Goal: Contribute content: Add original content to the website for others to see

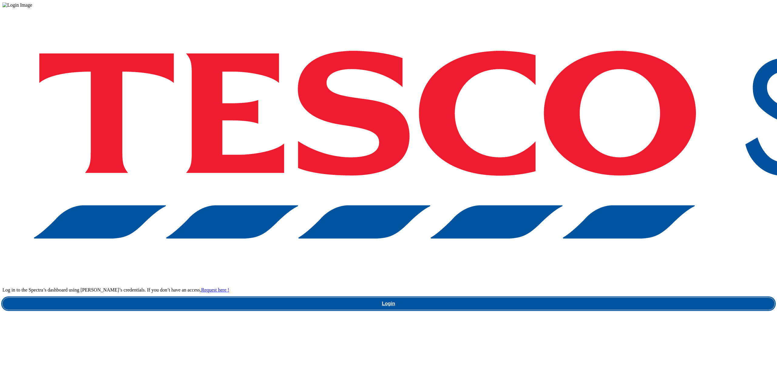
click at [560, 298] on link "Login" at bounding box center [388, 304] width 772 height 12
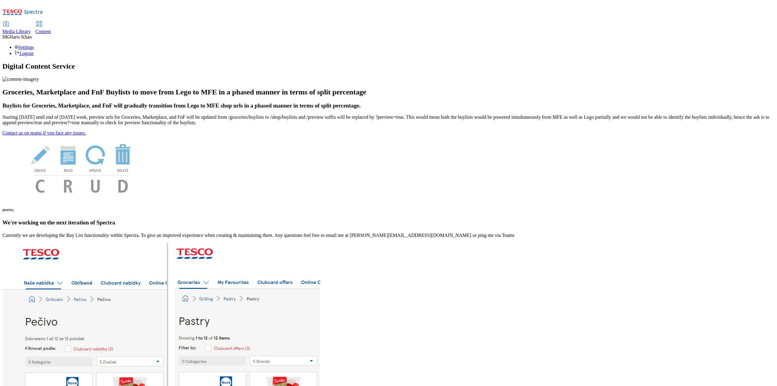
click at [43, 20] on icon at bounding box center [39, 23] width 7 height 7
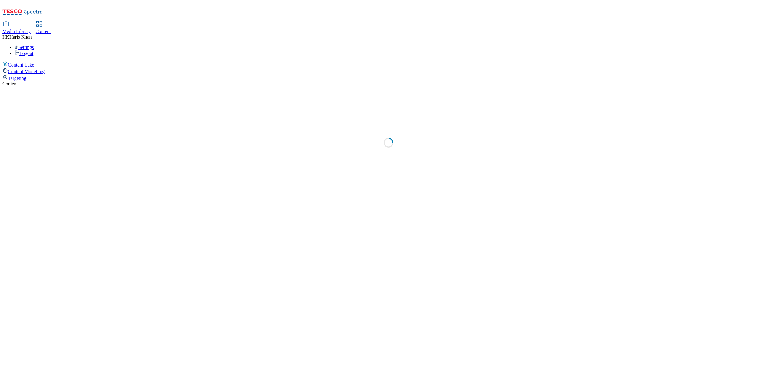
select select "ghs-uk"
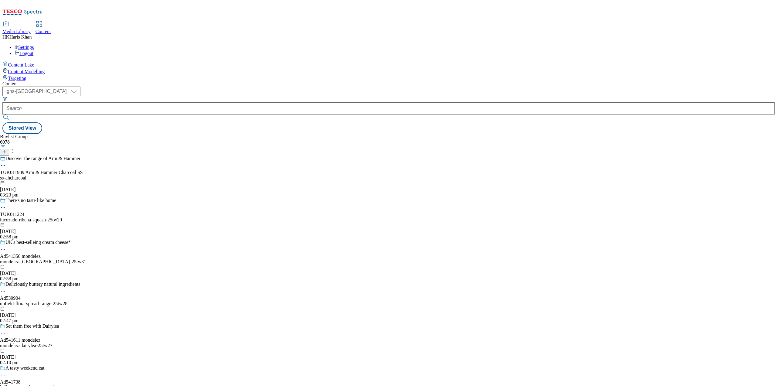
click at [7, 150] on icon at bounding box center [4, 152] width 4 height 4
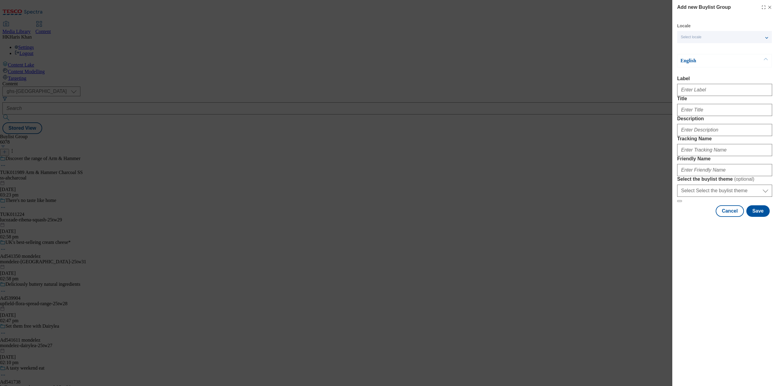
click at [730, 37] on div "Select locale" at bounding box center [724, 37] width 95 height 12
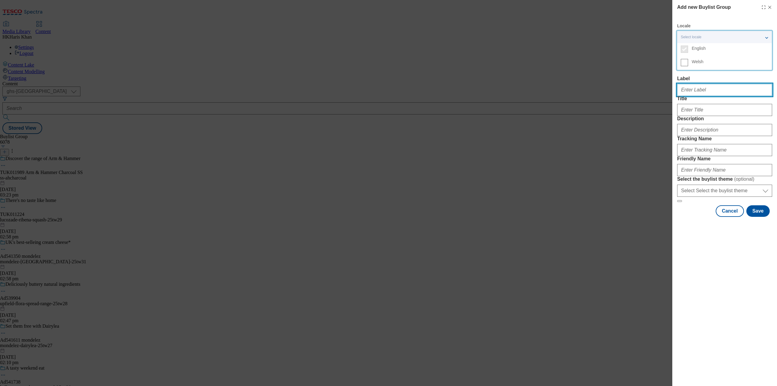
click at [705, 91] on input "Label" at bounding box center [724, 90] width 95 height 12
type input "Guinness Branded Banner TW34"
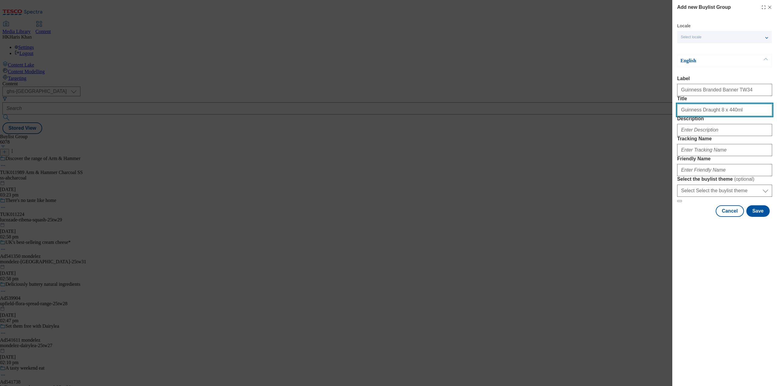
type input "Guinness Draught 8 x 440ml"
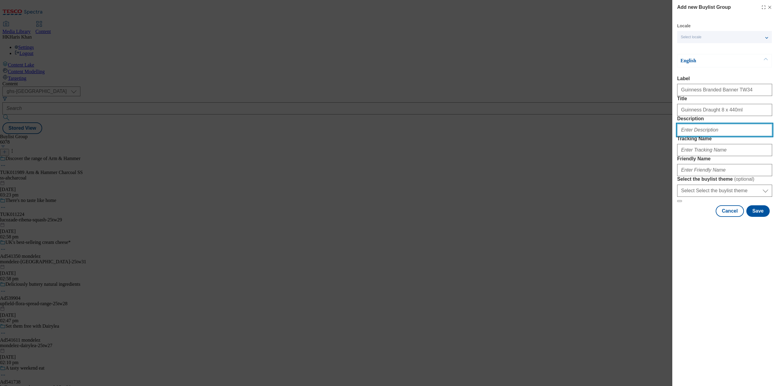
click at [707, 136] on input "Description" at bounding box center [724, 130] width 95 height 12
click at [711, 156] on input "Tracking Name" at bounding box center [724, 150] width 95 height 12
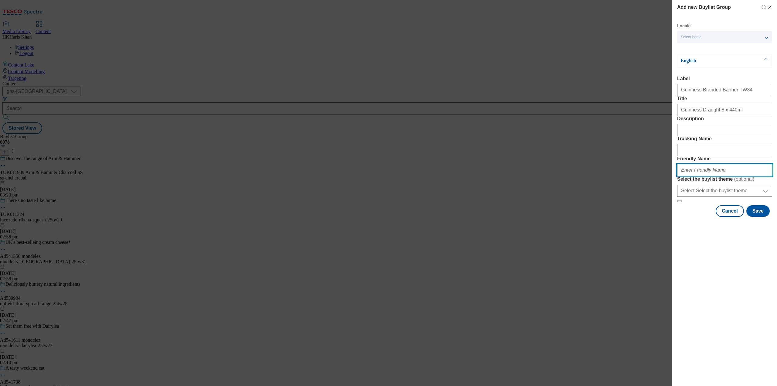
click at [694, 176] on input "Friendly Name" at bounding box center [724, 170] width 95 height 12
type input "G"
type input "guinessbety202534"
click at [756, 197] on select "Select Select the buylist theme default fandf" at bounding box center [724, 191] width 95 height 12
select select "default"
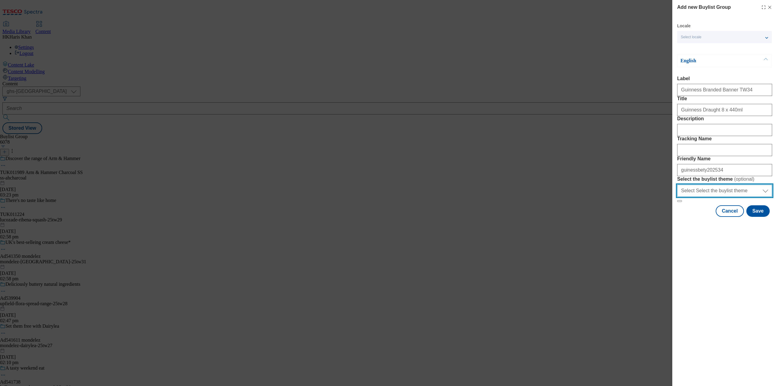
click at [677, 197] on select "Select Select the buylist theme default fandf" at bounding box center [724, 191] width 95 height 12
click at [763, 217] on button "Save" at bounding box center [758, 211] width 23 height 12
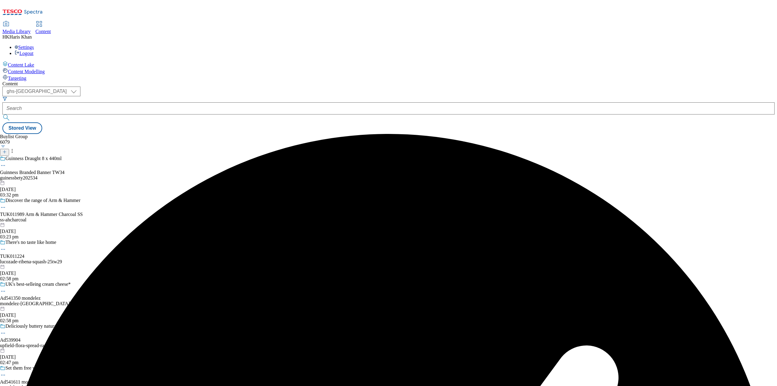
click at [91, 175] on div "guinessbety202534" at bounding box center [45, 177] width 91 height 5
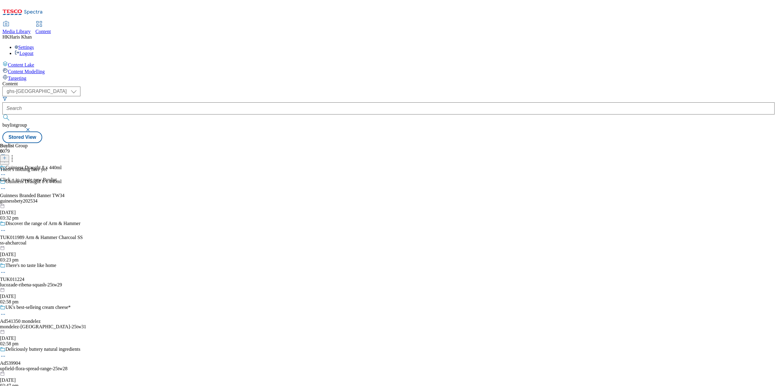
click at [7, 156] on icon at bounding box center [4, 158] width 4 height 4
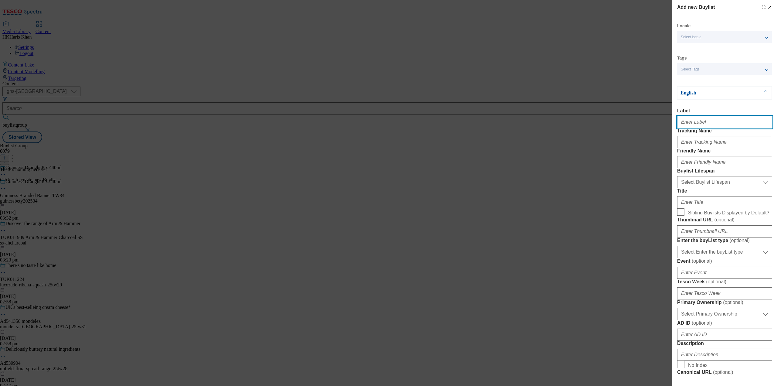
click at [709, 122] on input "Label" at bounding box center [724, 122] width 95 height 12
click at [698, 148] on input "Tracking Name" at bounding box center [724, 142] width 95 height 12
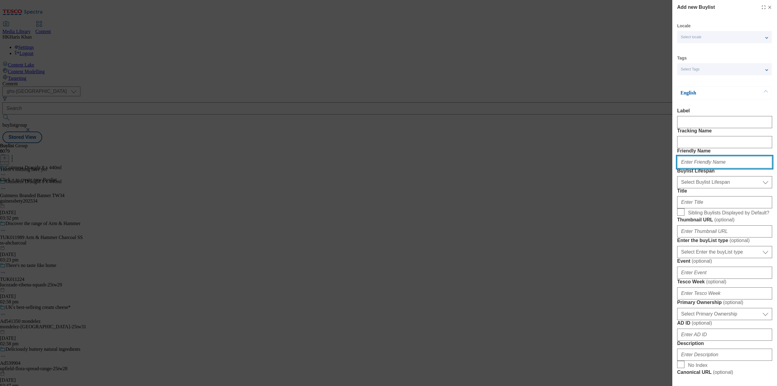
click at [694, 168] on input "Friendly Name" at bounding box center [724, 162] width 95 height 12
type input "G"
type input "g"
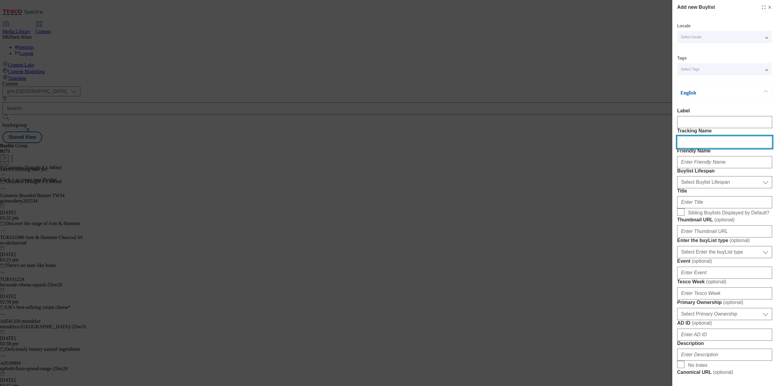
click at [696, 148] on input "Tracking Name" at bounding box center [724, 142] width 95 height 12
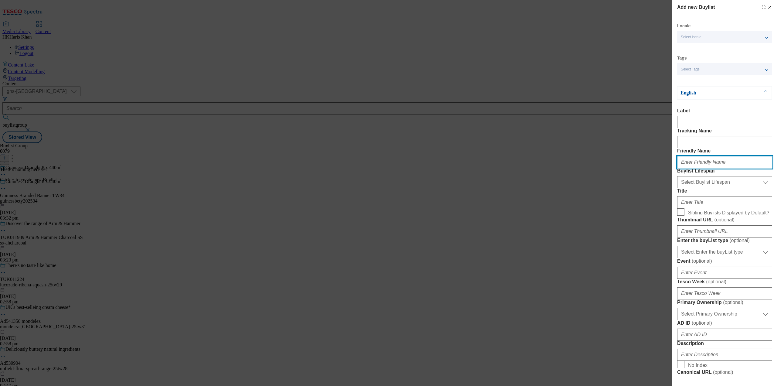
click at [691, 168] on input "Friendly Name" at bounding box center [724, 162] width 95 height 12
click at [691, 168] on input "guinessbety202534" at bounding box center [724, 162] width 95 height 12
type input "guinessbety202534"
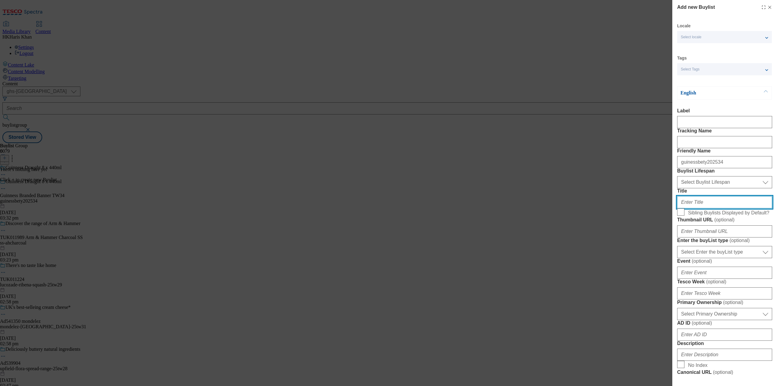
click at [706, 208] on input "Title" at bounding box center [724, 202] width 95 height 12
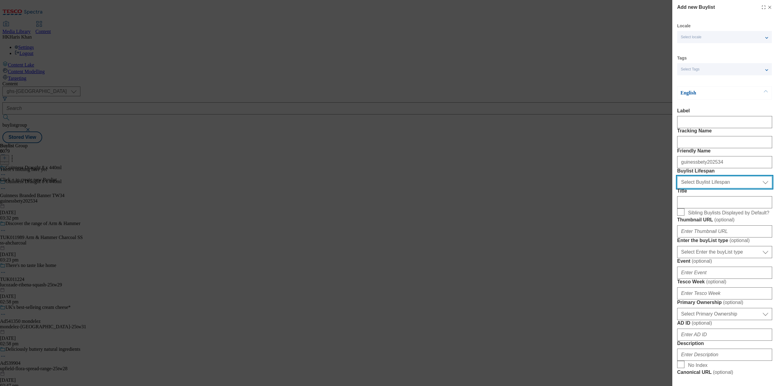
click at [713, 188] on select "Select Buylist Lifespan evergreen seasonal tactical" at bounding box center [724, 182] width 95 height 12
select select "evergreen"
click at [677, 188] on select "Select Buylist Lifespan evergreen seasonal tactical" at bounding box center [724, 182] width 95 height 12
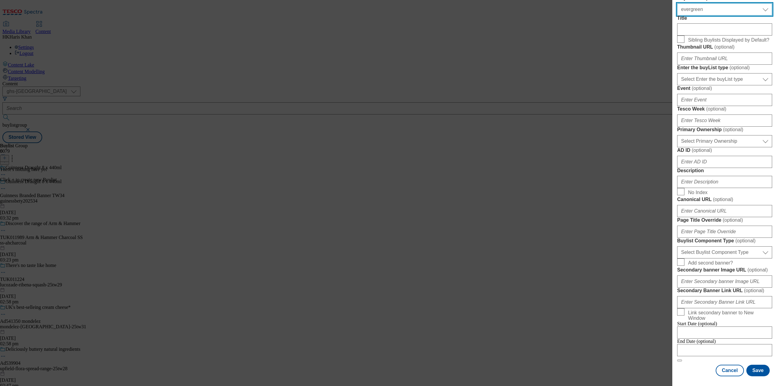
scroll to position [398, 0]
click at [758, 366] on button "Save" at bounding box center [758, 371] width 23 height 12
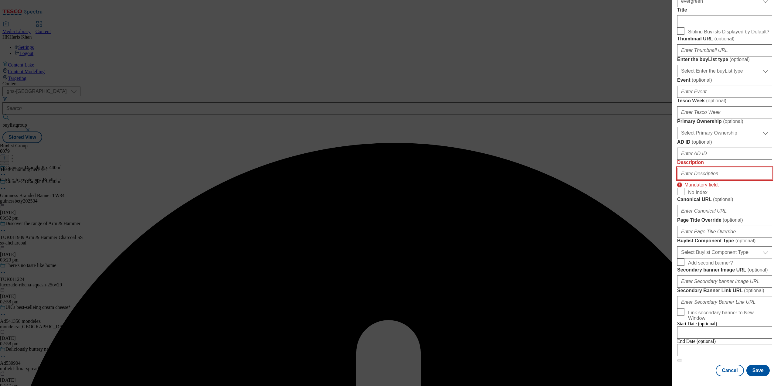
click at [698, 168] on input "Description" at bounding box center [724, 174] width 95 height 12
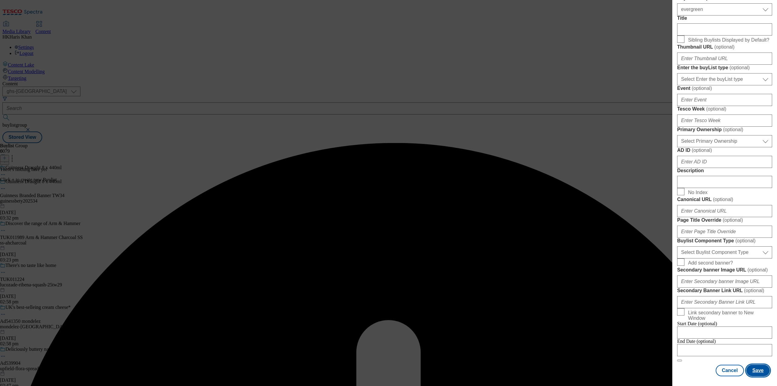
click at [757, 365] on button "Save" at bounding box center [758, 371] width 23 height 12
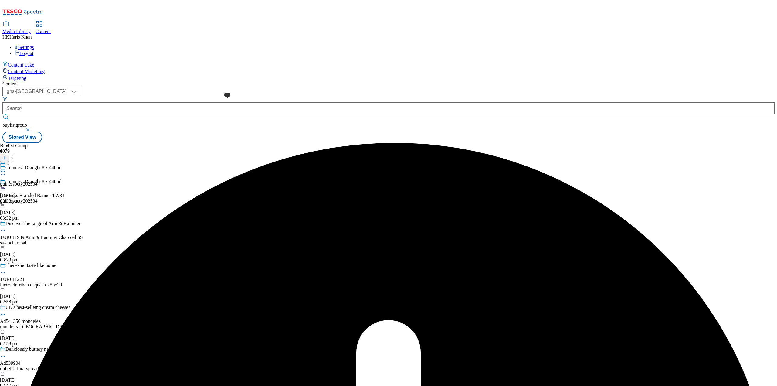
click at [0, 180] on span at bounding box center [0, 180] width 0 height 0
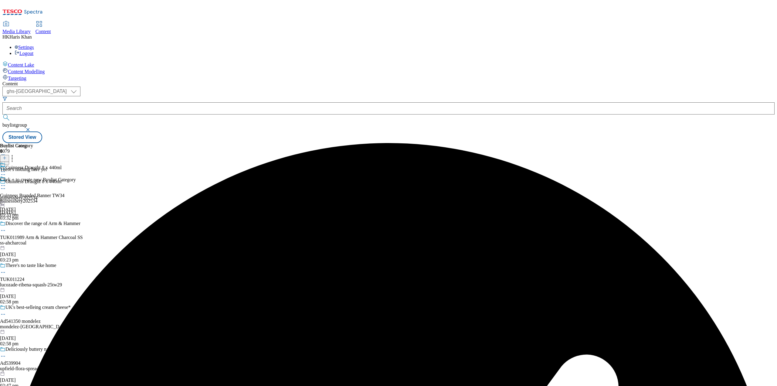
click at [5, 156] on line at bounding box center [5, 157] width 0 height 3
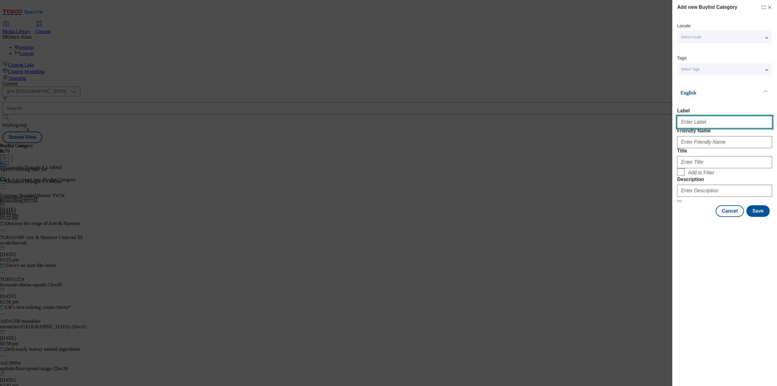
click at [704, 121] on input "Label" at bounding box center [724, 122] width 95 height 12
click at [693, 148] on input "Friendly Name" at bounding box center [724, 142] width 95 height 12
type input "guinessbety202534"
click at [706, 168] on div "Modal" at bounding box center [724, 161] width 95 height 15
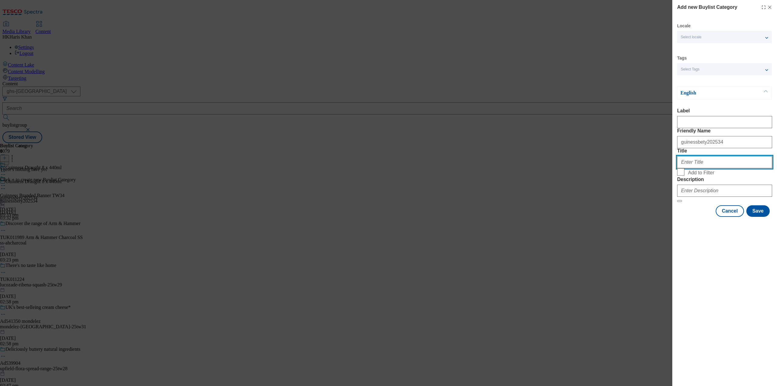
click at [704, 168] on input "Title" at bounding box center [724, 162] width 95 height 12
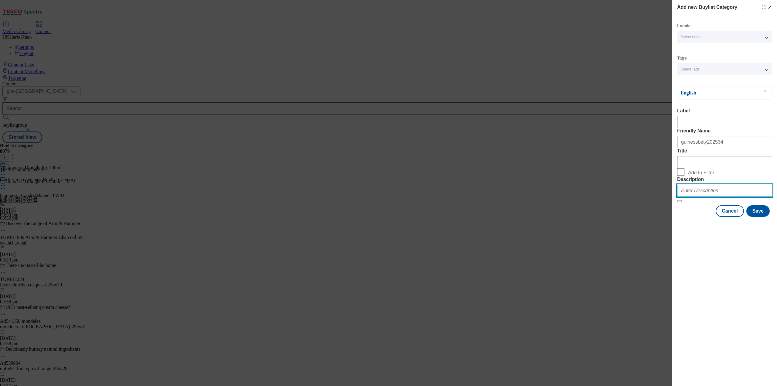
click at [713, 197] on input "Description" at bounding box center [724, 191] width 95 height 12
click at [757, 217] on button "Save" at bounding box center [758, 211] width 23 height 12
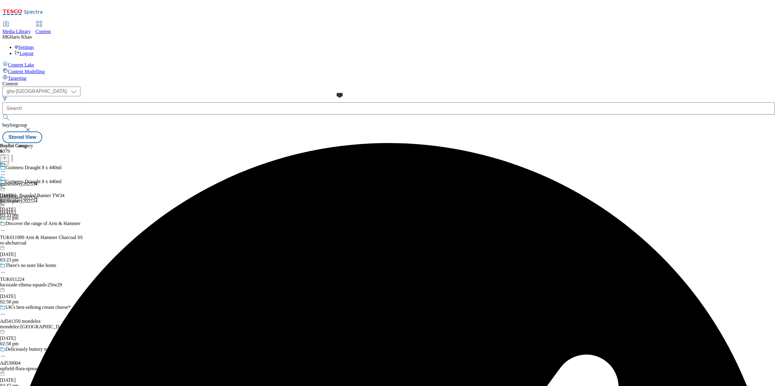
click at [38, 162] on div "guinessbety202534 28 Aug 2025 03:33 pm" at bounding box center [19, 183] width 38 height 42
click at [15, 154] on icon at bounding box center [12, 157] width 6 height 6
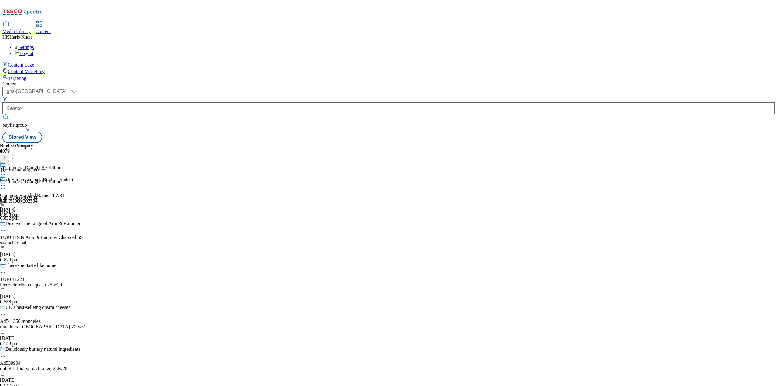
drag, startPoint x: 511, startPoint y: 120, endPoint x: 507, endPoint y: 105, distance: 15.4
click at [73, 167] on div "There's nothing here yet Click + to create new Buylist Product" at bounding box center [36, 175] width 73 height 16
click at [7, 156] on icon at bounding box center [4, 158] width 4 height 4
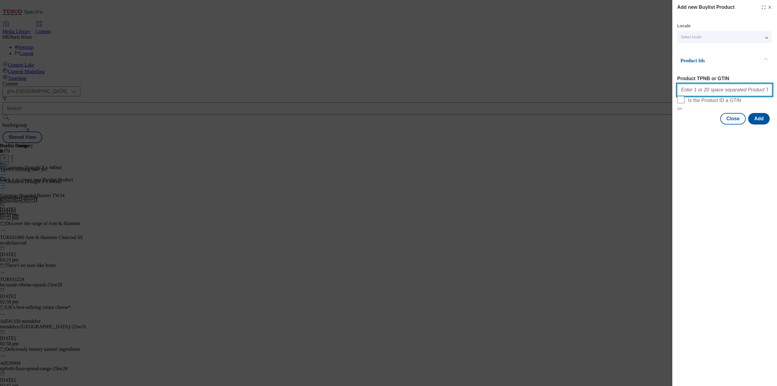
drag, startPoint x: 723, startPoint y: 87, endPoint x: 724, endPoint y: 96, distance: 9.5
click at [723, 91] on input "Product TPNB or GTIN" at bounding box center [724, 90] width 95 height 12
paste input "92003404"
type input "92003404"
click at [757, 124] on button "Add" at bounding box center [759, 119] width 22 height 12
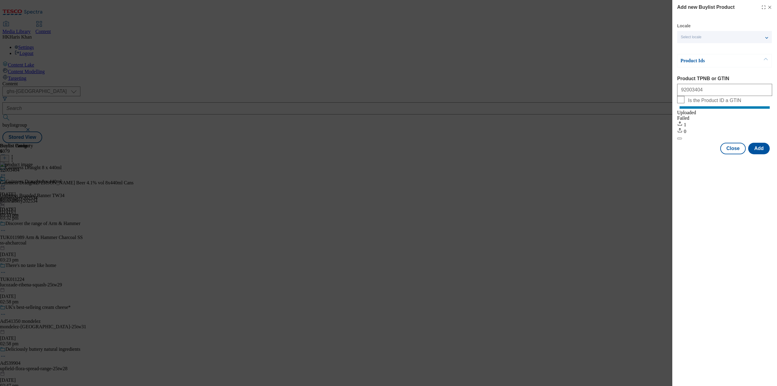
click at [771, 8] on icon "Modal" at bounding box center [769, 7] width 5 height 5
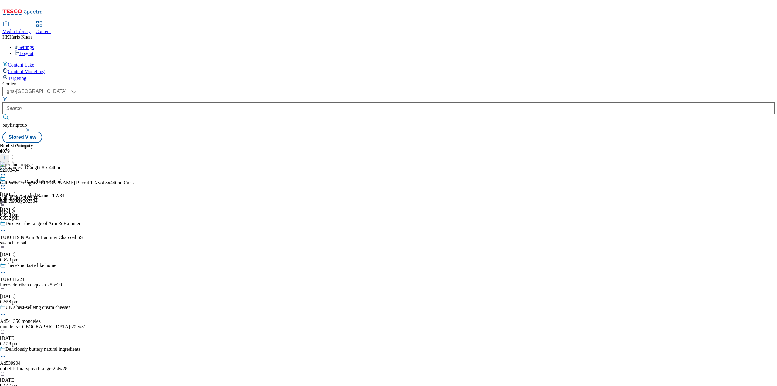
click at [15, 154] on icon at bounding box center [12, 157] width 6 height 6
click at [566, 143] on div "Buylist Group 6079 Guinness Draught 8 x 440ml Guinness Draught 8 x 440ml Guinne…" at bounding box center [388, 143] width 772 height 0
click at [6, 173] on icon at bounding box center [3, 176] width 6 height 6
click at [6, 182] on icon at bounding box center [3, 185] width 6 height 6
click at [36, 223] on button "Preview" at bounding box center [23, 226] width 23 height 7
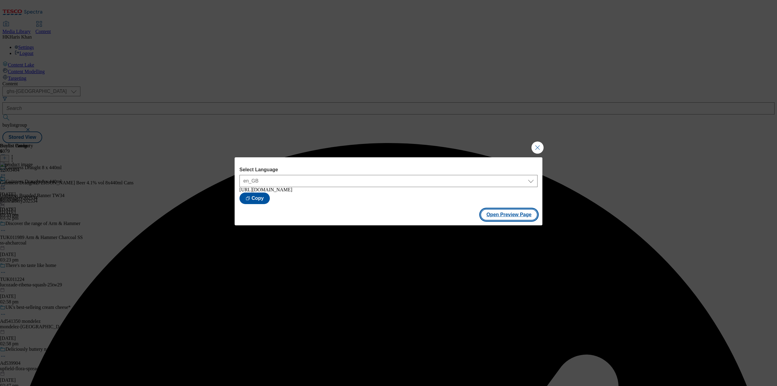
click at [512, 217] on button "Open Preview Page" at bounding box center [509, 215] width 57 height 12
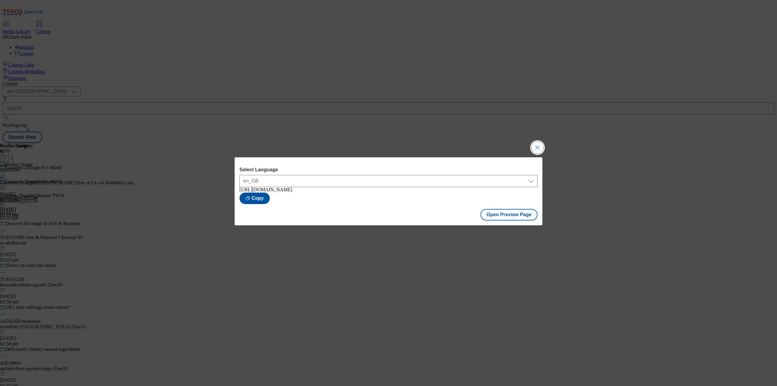
click at [539, 141] on button "Close Modal" at bounding box center [538, 147] width 12 height 12
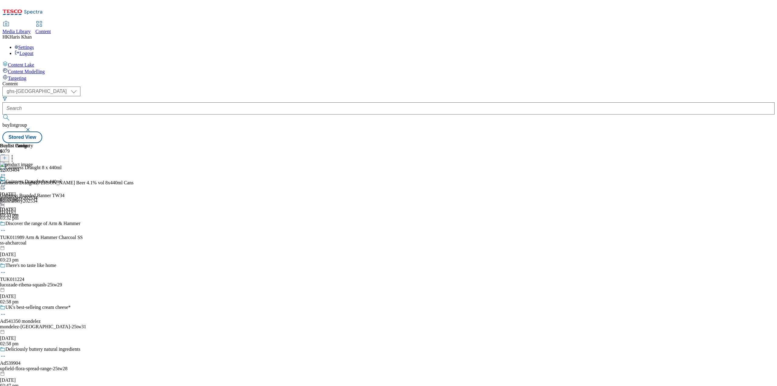
click at [38, 176] on div "guinessbety202534 28 Aug 2025 03:33 pm" at bounding box center [19, 197] width 38 height 42
click at [6, 182] on icon at bounding box center [3, 185] width 6 height 6
click at [32, 245] on span "Publish" at bounding box center [25, 247] width 13 height 5
